Goal: Task Accomplishment & Management: Complete application form

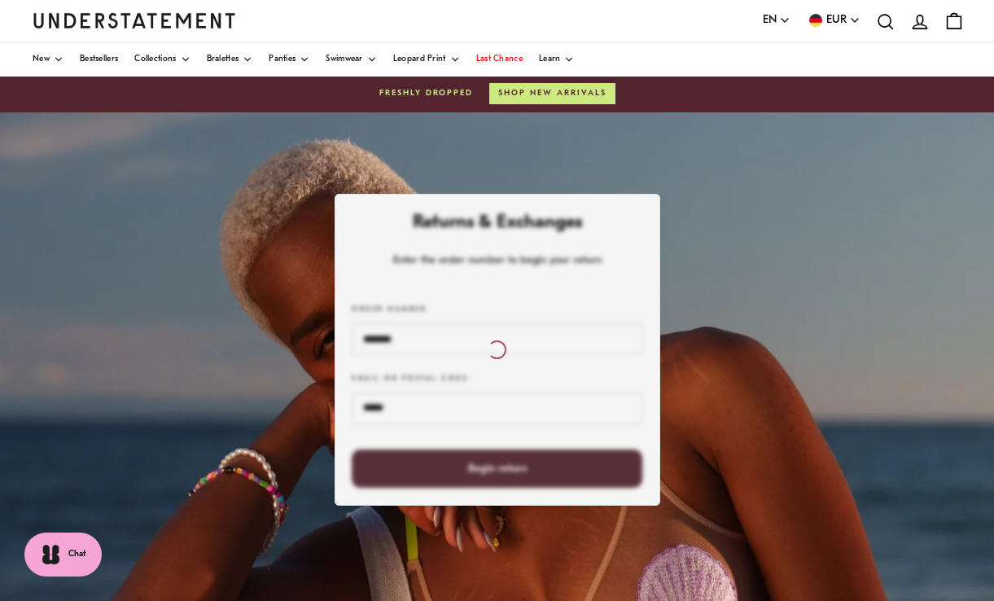
scroll to position [3, 0]
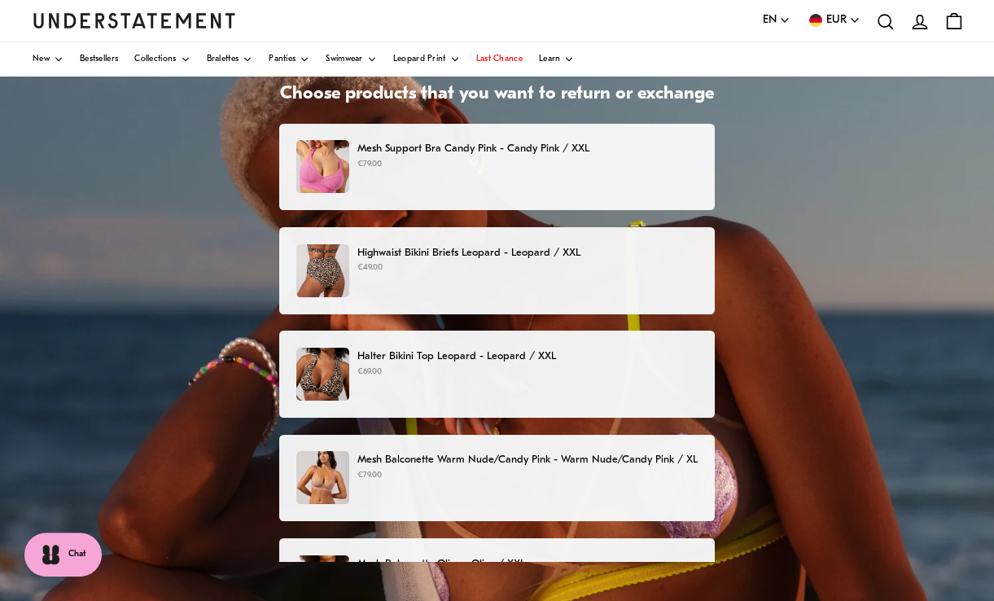
scroll to position [116, 0]
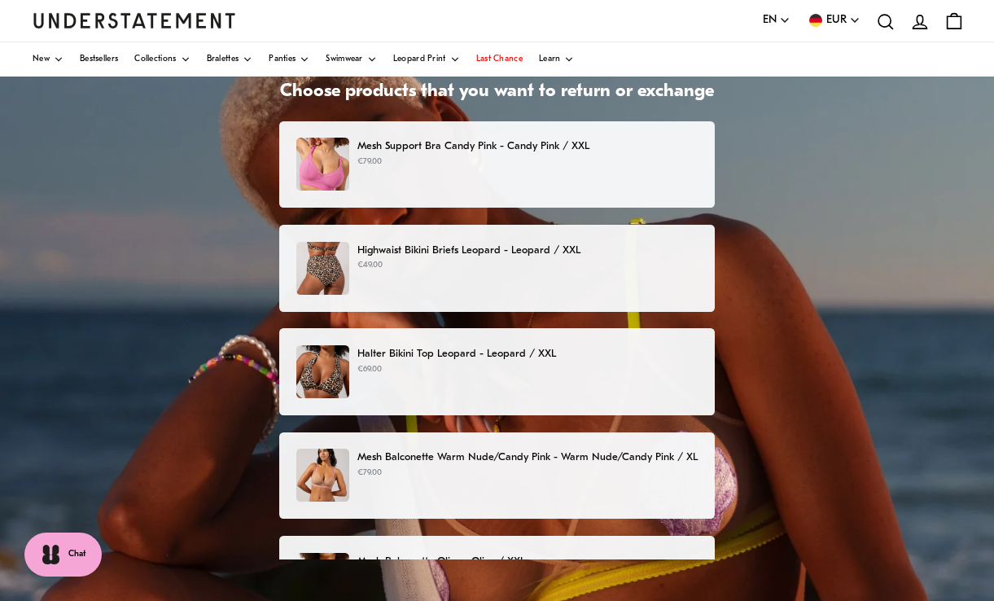
click at [325, 275] on img at bounding box center [322, 268] width 53 height 53
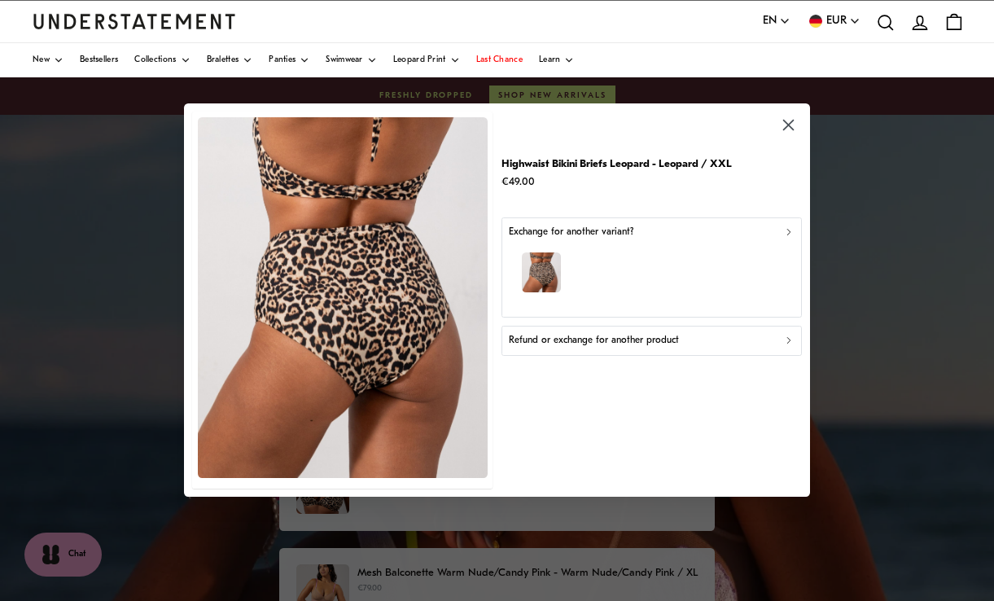
click at [748, 348] on div "Refund or exchange for another product" at bounding box center [651, 340] width 286 height 15
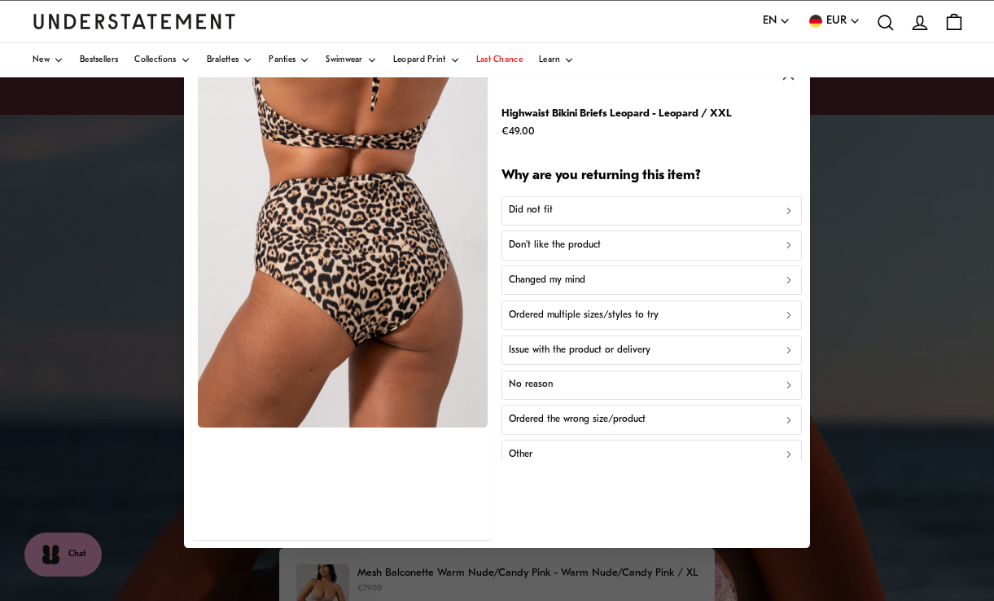
click at [526, 462] on p "Other" at bounding box center [520, 454] width 24 height 15
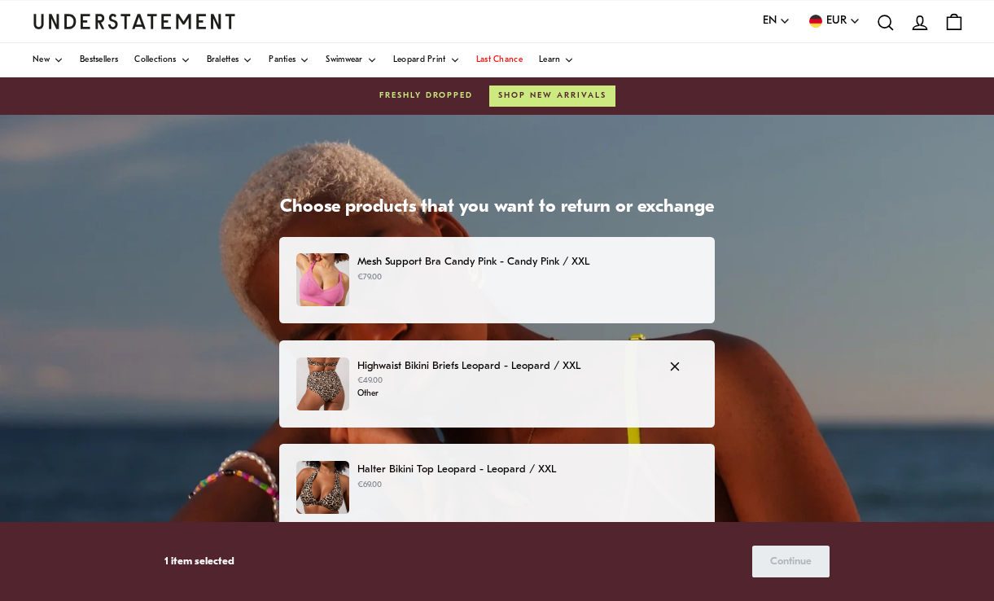
click at [466, 476] on p "Halter Bikini Top Leopard - Leopard / XXL" at bounding box center [527, 469] width 340 height 17
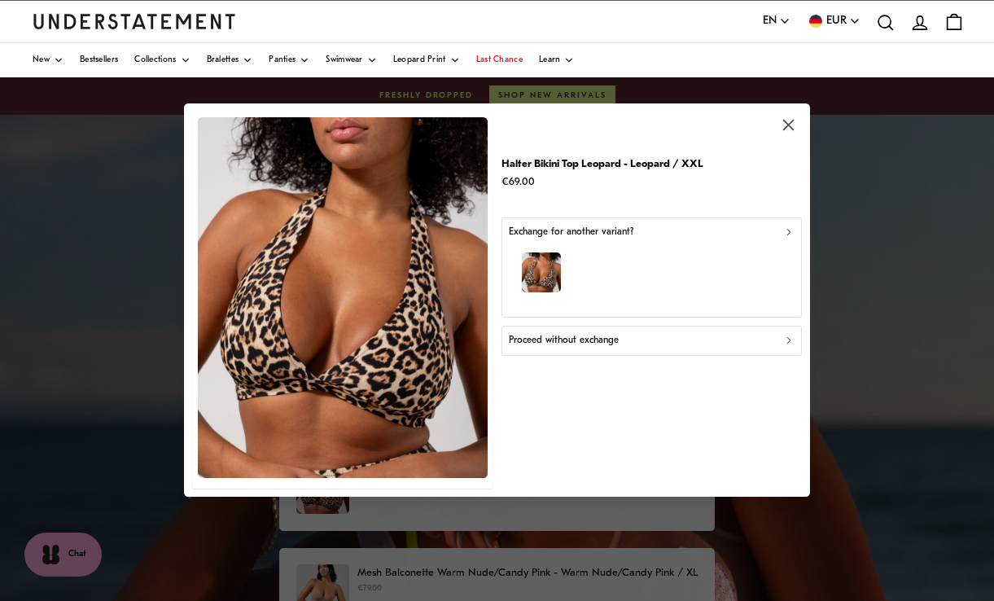
click at [781, 135] on icon "button" at bounding box center [788, 125] width 19 height 19
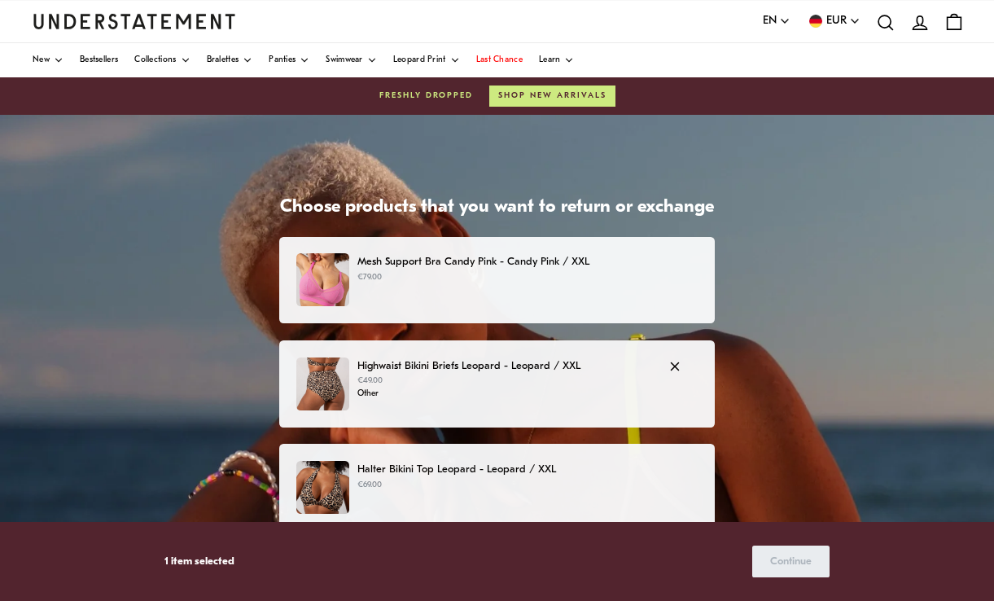
click at [522, 464] on p "Halter Bikini Top Leopard - Leopard / XXL" at bounding box center [527, 469] width 340 height 17
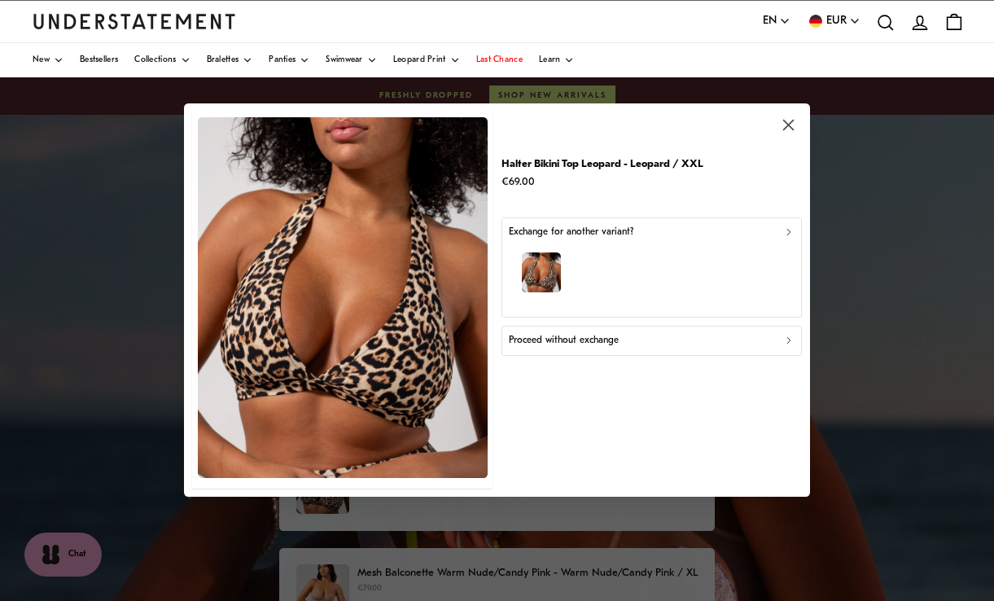
click at [786, 130] on icon "button" at bounding box center [788, 125] width 11 height 11
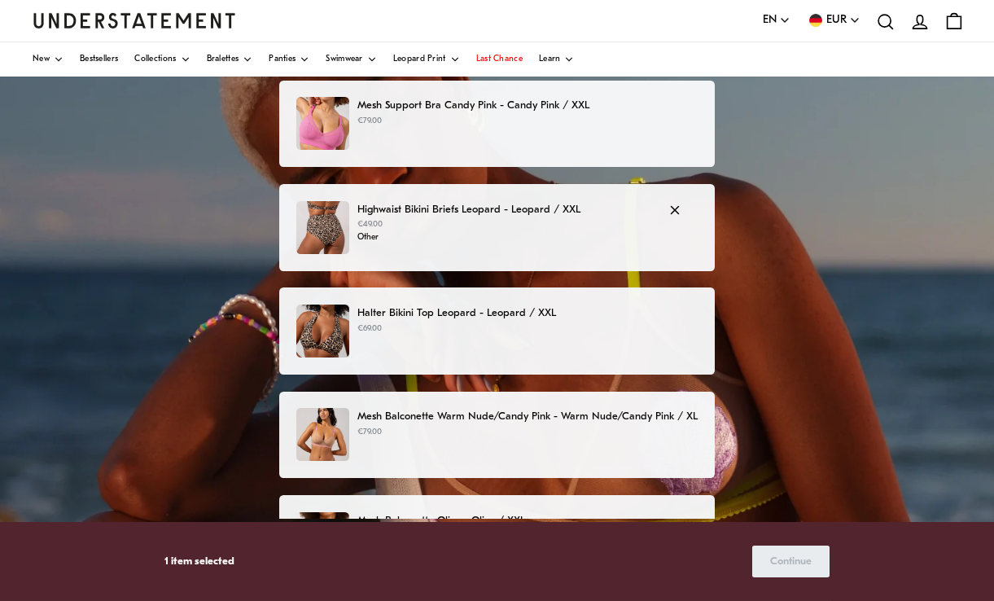
scroll to position [157, 0]
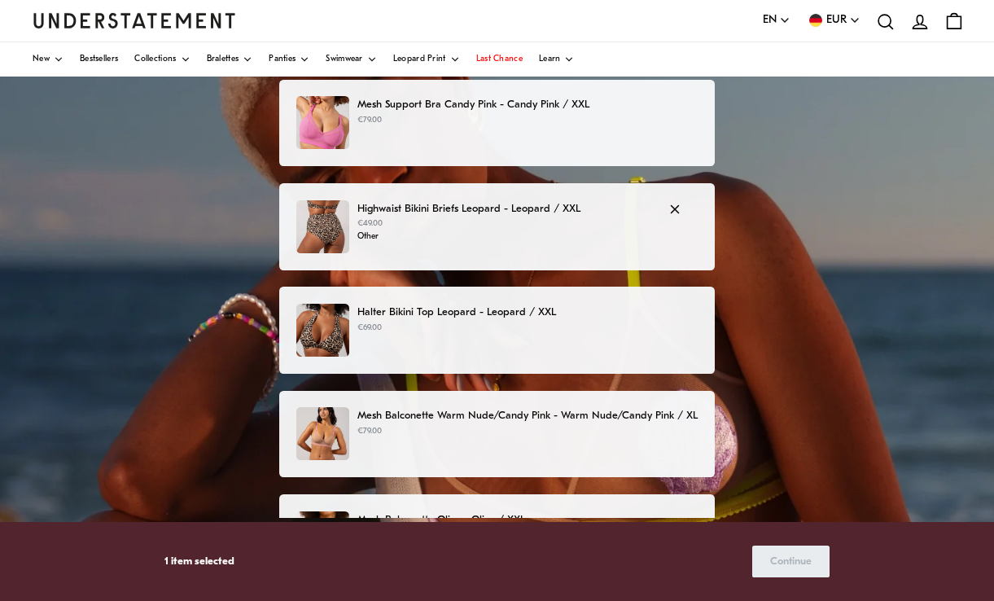
click at [686, 217] on span "button" at bounding box center [678, 209] width 20 height 17
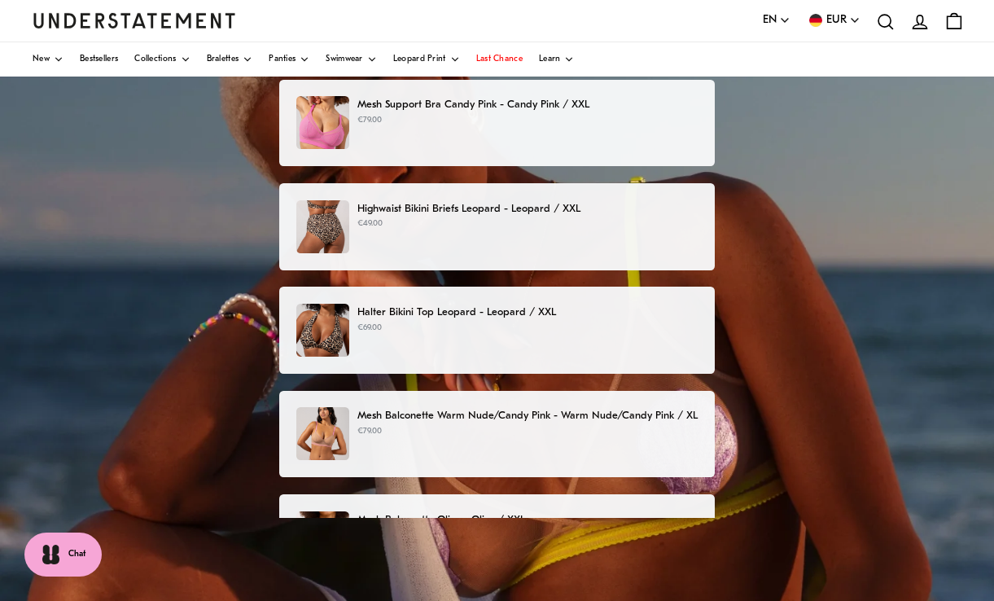
click at [312, 326] on img at bounding box center [322, 330] width 53 height 53
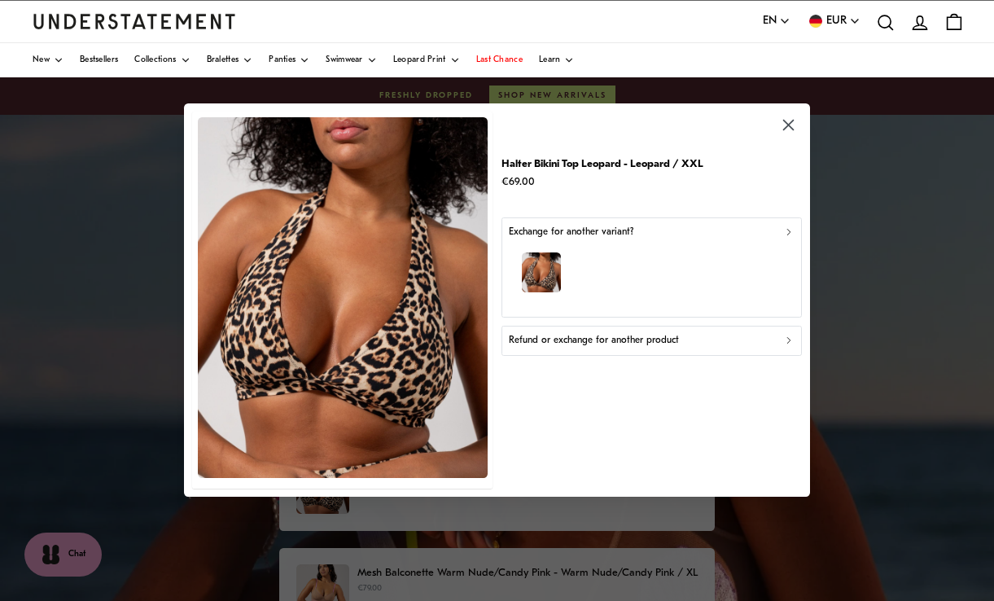
click at [561, 289] on img "button" at bounding box center [541, 273] width 40 height 40
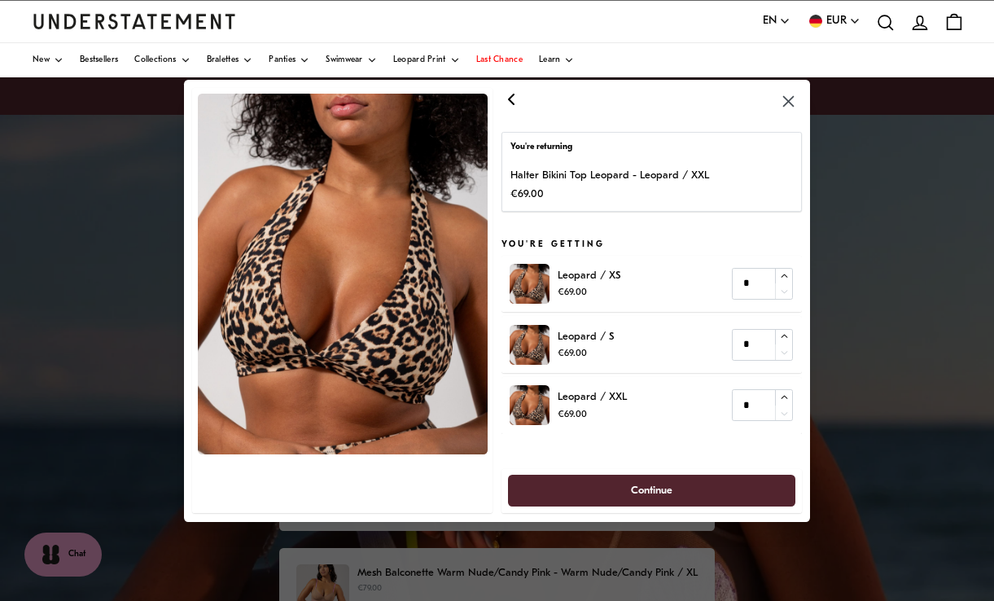
click at [507, 108] on icon "button" at bounding box center [511, 99] width 20 height 20
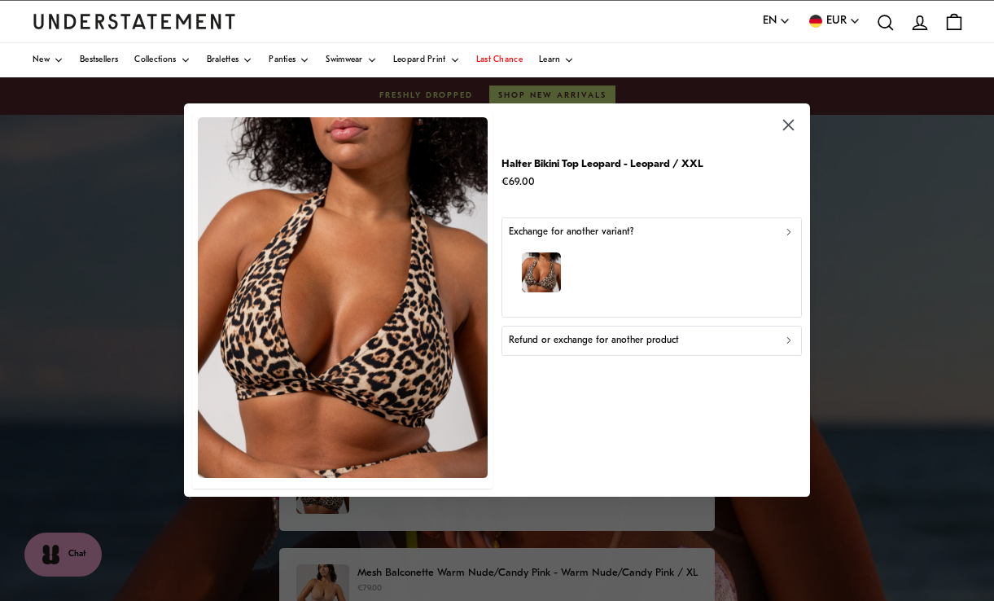
click at [532, 356] on button "Refund or exchange for another product" at bounding box center [651, 340] width 300 height 29
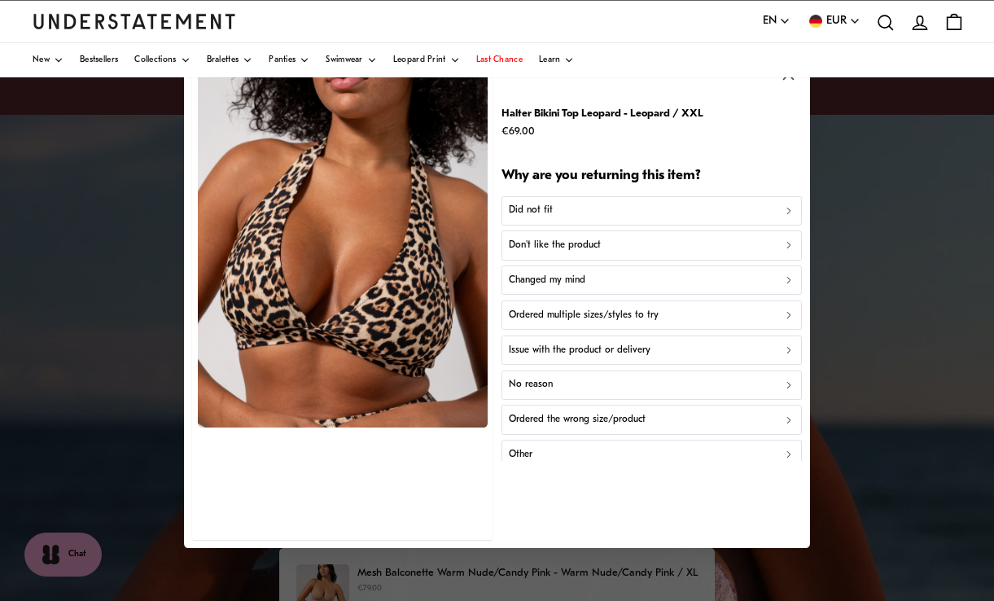
click at [528, 357] on p "Issue with the product or delivery" at bounding box center [579, 349] width 142 height 15
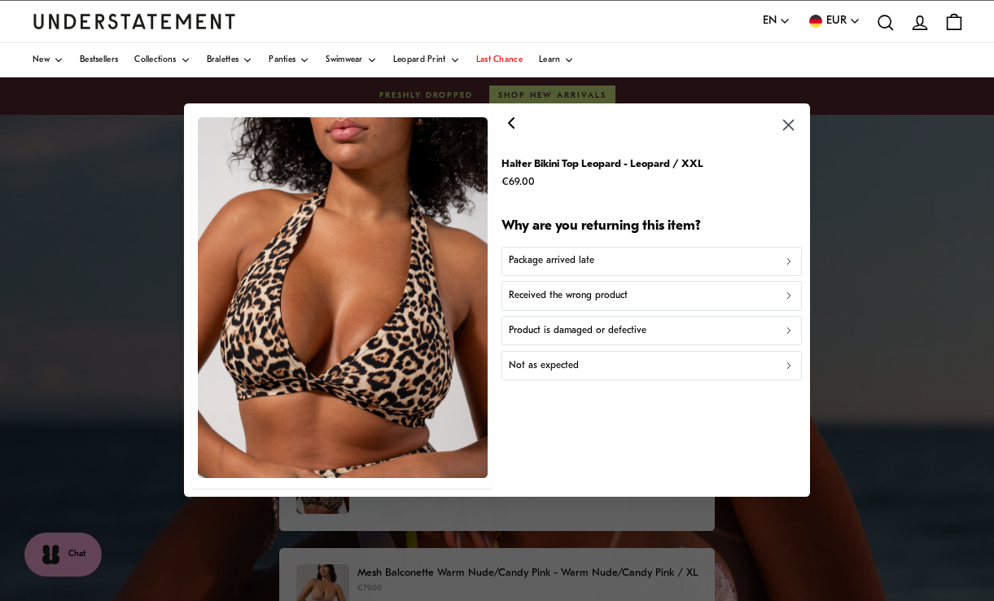
click at [540, 374] on p "Not as expected" at bounding box center [543, 365] width 70 height 15
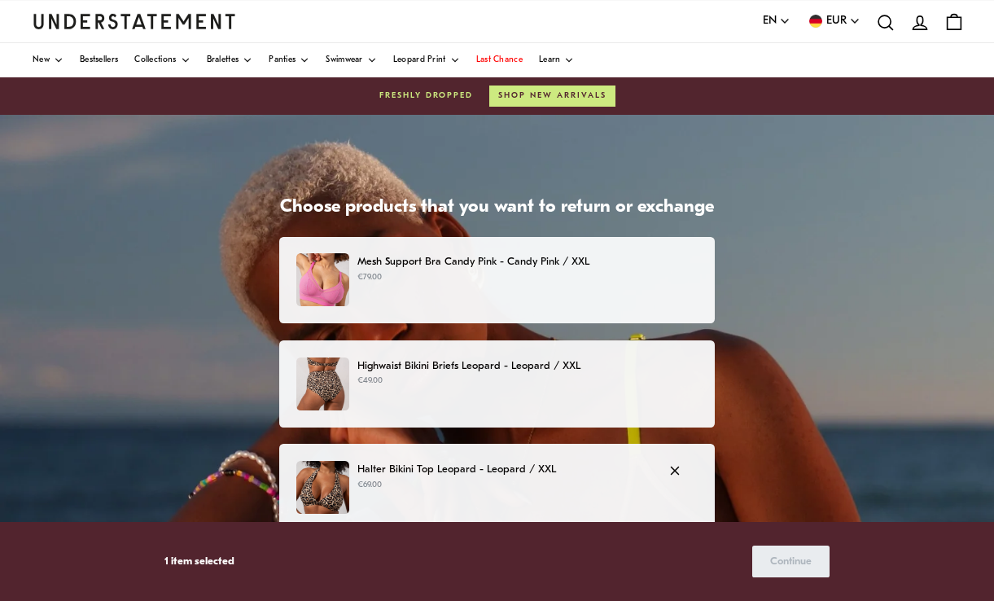
click at [494, 379] on p "€49.00" at bounding box center [527, 380] width 340 height 13
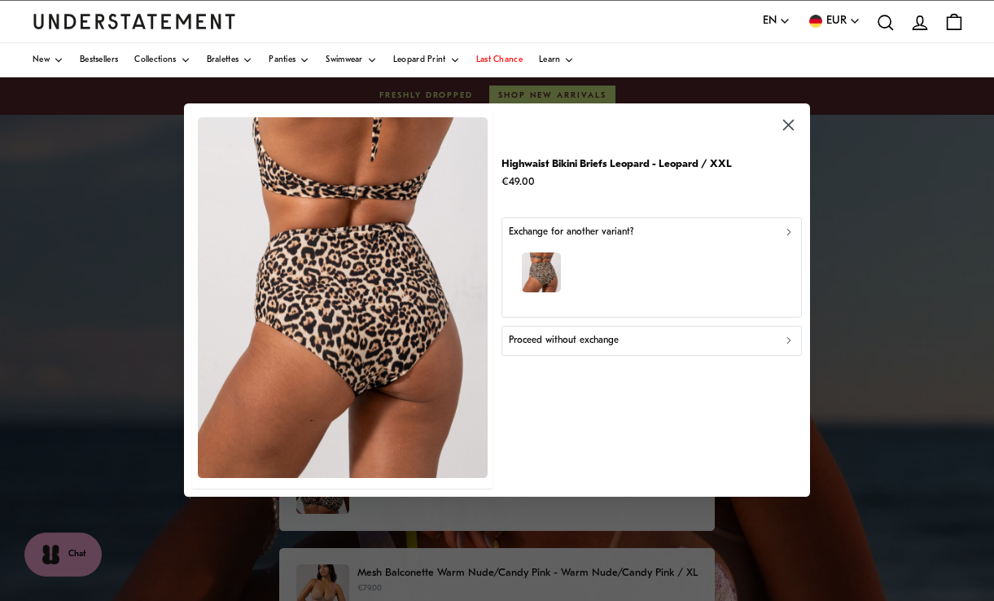
click at [644, 356] on button "Proceed without exchange" at bounding box center [651, 340] width 300 height 29
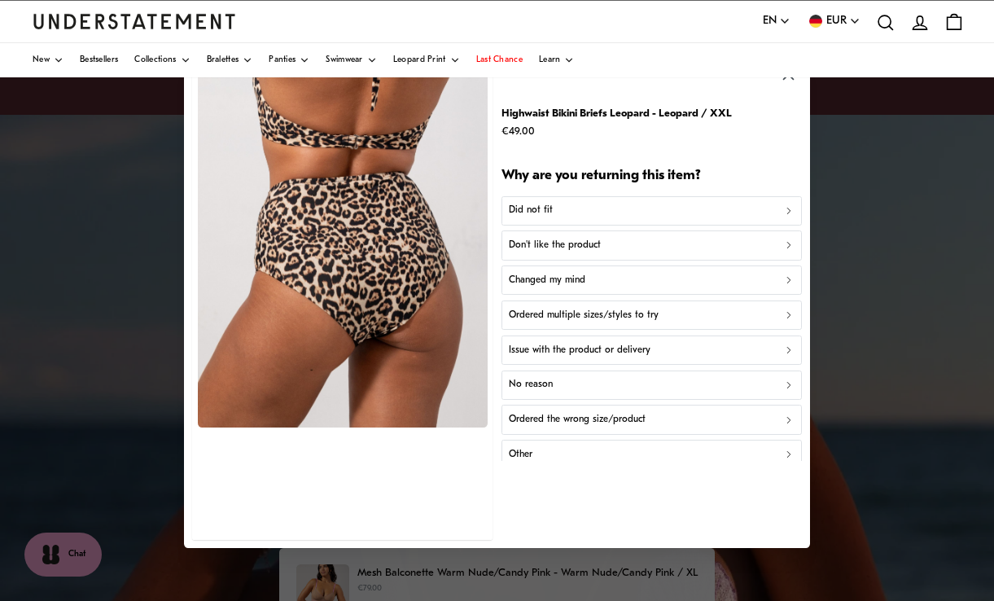
click at [528, 466] on button "Other" at bounding box center [651, 454] width 300 height 29
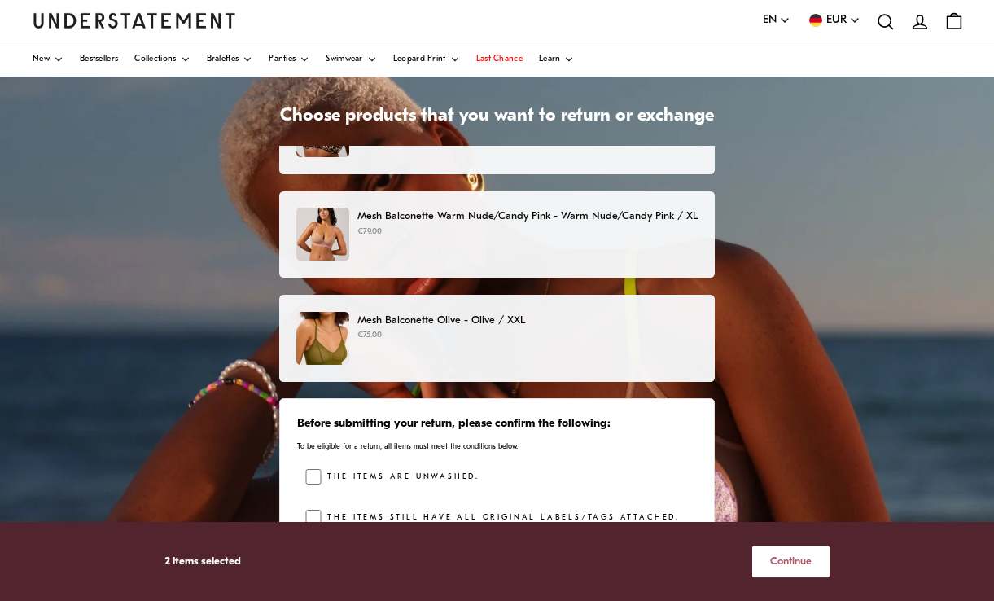
scroll to position [90, 0]
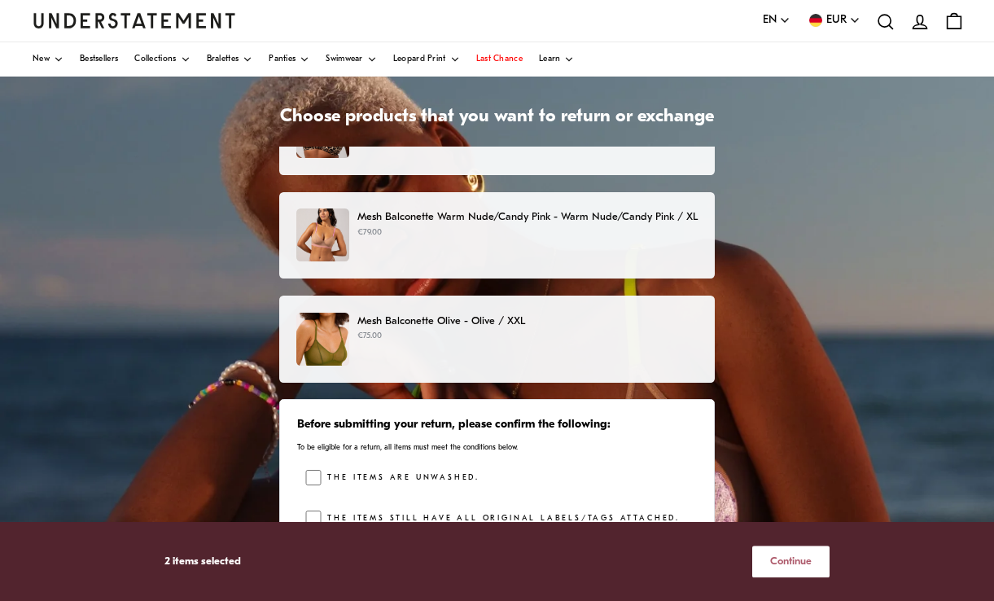
click at [786, 576] on span "Continue" at bounding box center [791, 561] width 42 height 30
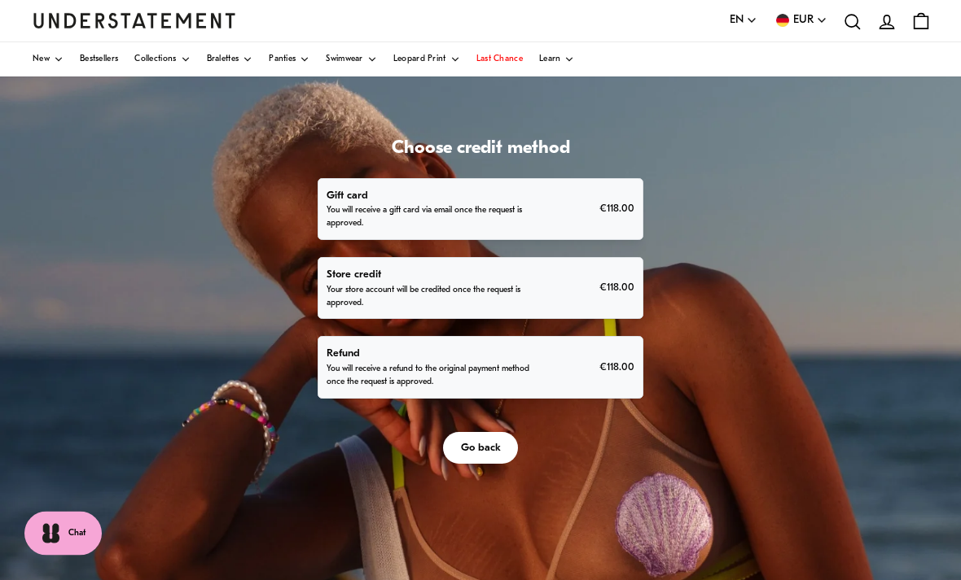
scroll to position [59, 0]
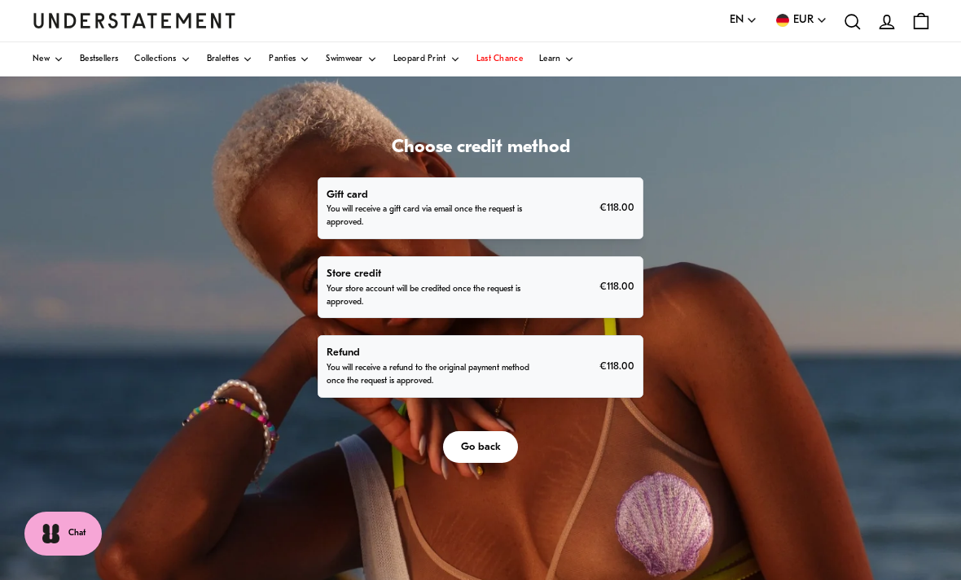
click at [375, 382] on p "You will receive a refund to the original payment method once the request is ap…" at bounding box center [428, 375] width 204 height 26
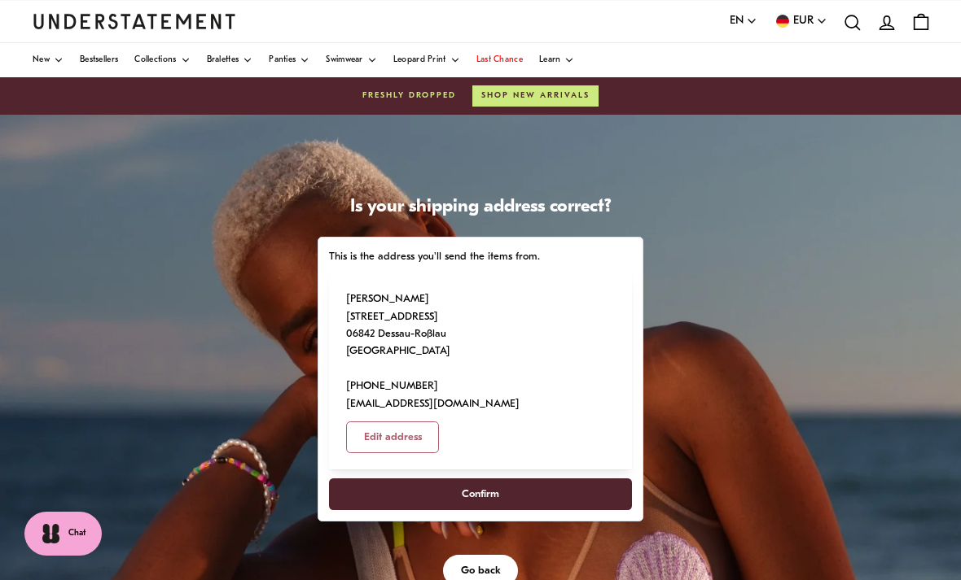
click at [395, 479] on span "Confirm" at bounding box center [480, 494] width 267 height 30
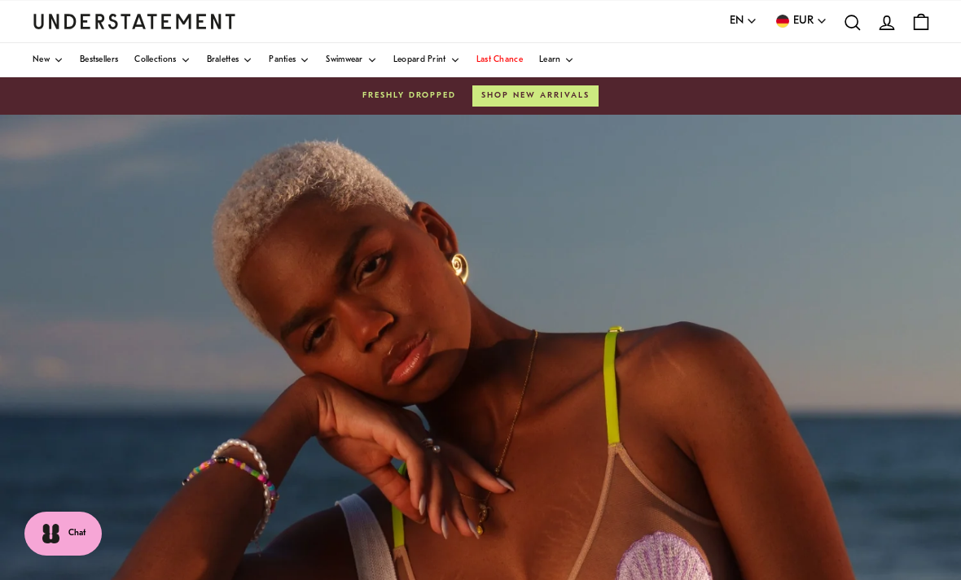
scroll to position [52, 0]
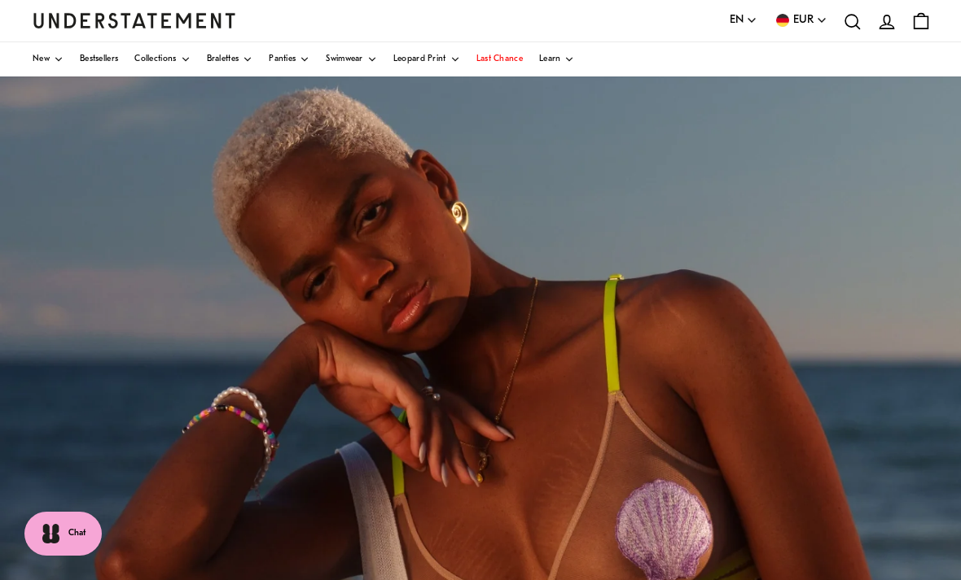
scroll to position [112, 0]
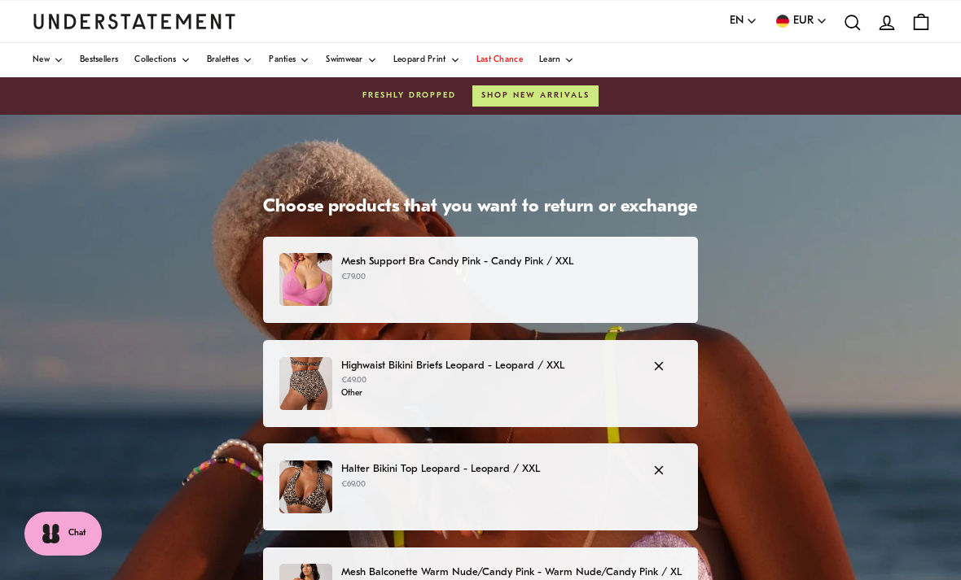
scroll to position [37, 0]
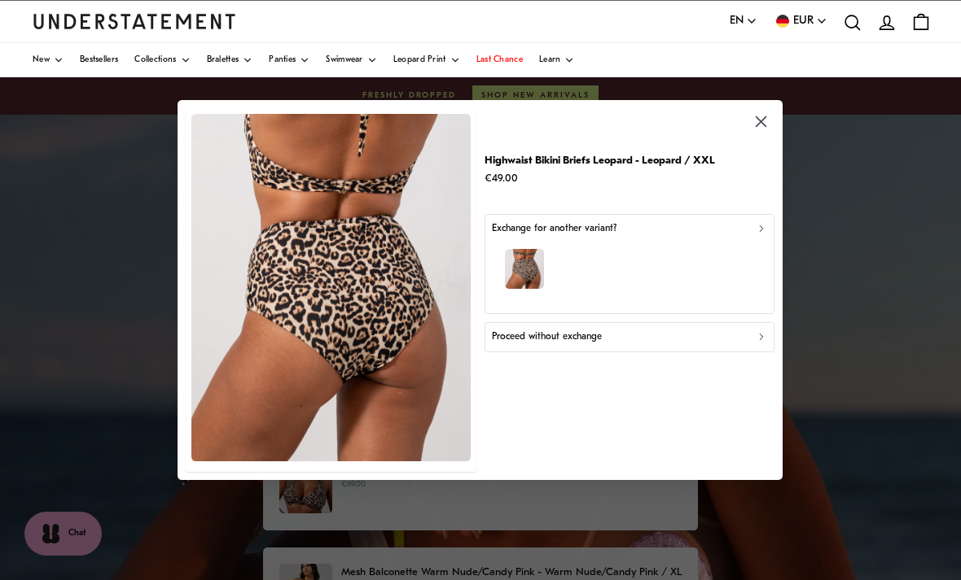
click at [756, 157] on div "Highwaist Bikini Briefs Leopard - Leopard / XXL €49.00" at bounding box center [629, 170] width 290 height 36
click at [750, 173] on div "Highwaist Bikini Briefs Leopard - Leopard / XXL €49.00" at bounding box center [629, 170] width 290 height 36
click at [749, 165] on div "Highwaist Bikini Briefs Leopard - Leopard / XXL €49.00" at bounding box center [629, 170] width 290 height 36
click at [767, 167] on div "Highwaist Bikini Briefs Leopard - Leopard / XXL €49.00" at bounding box center [629, 170] width 290 height 36
click at [773, 156] on div "Highwaist Bikini Briefs Leopard - Leopard / XXL €49.00" at bounding box center [629, 170] width 290 height 36
